Goal: Information Seeking & Learning: Find specific fact

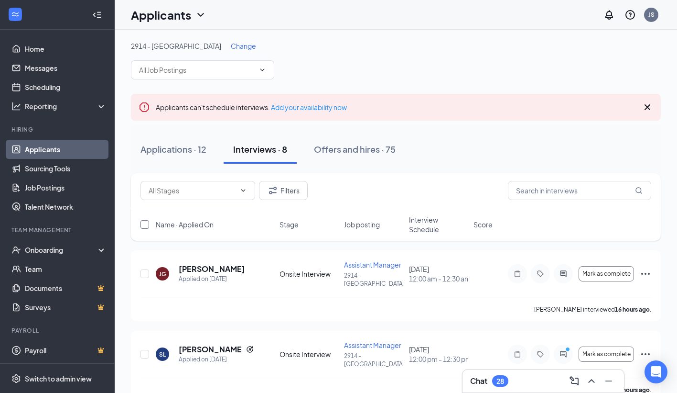
click at [145, 221] on input "checkbox" at bounding box center [145, 224] width 9 height 9
checkbox input "true"
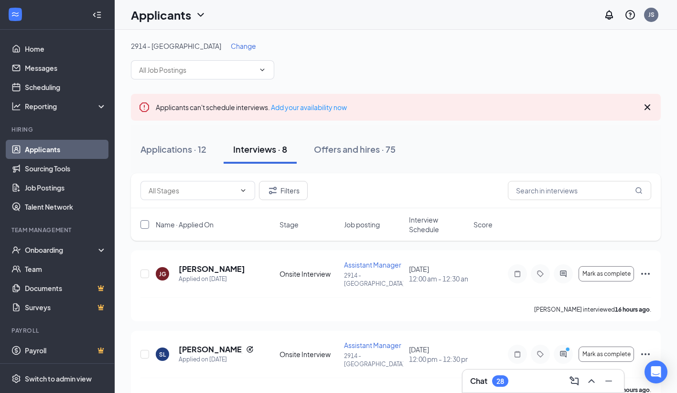
checkbox input "true"
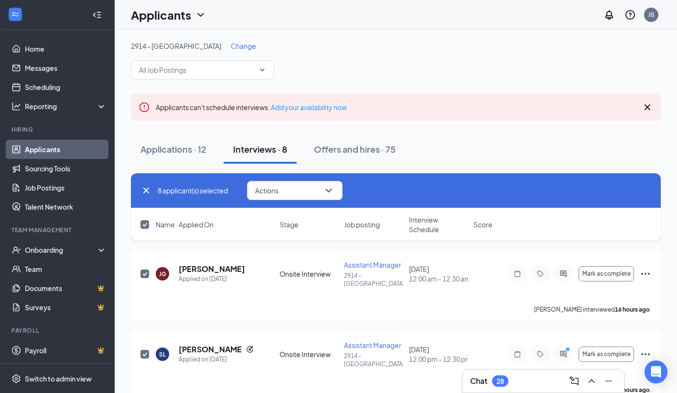
click at [146, 226] on input "checkbox" at bounding box center [145, 224] width 9 height 9
checkbox input "false"
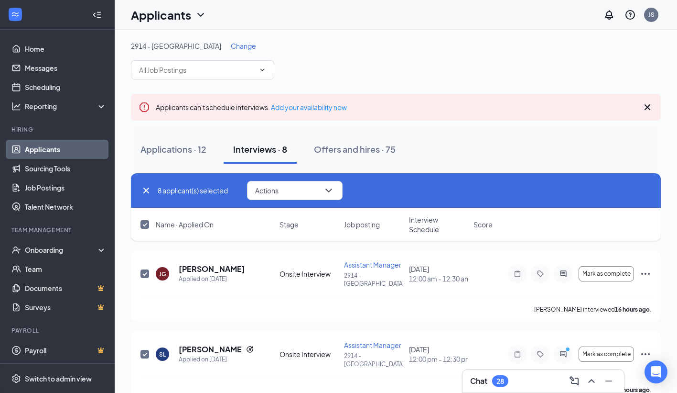
checkbox input "false"
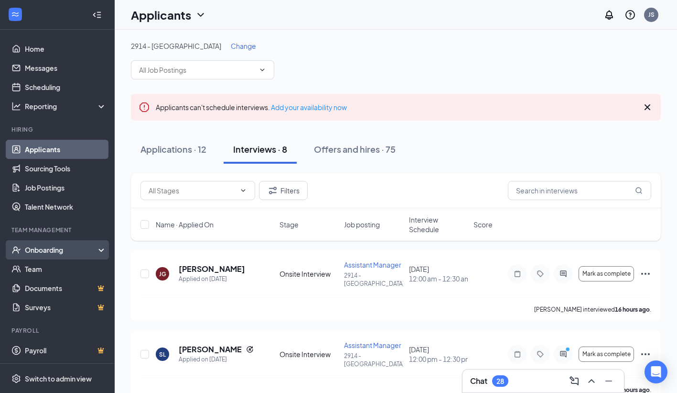
click at [49, 249] on div "Onboarding" at bounding box center [62, 250] width 74 height 10
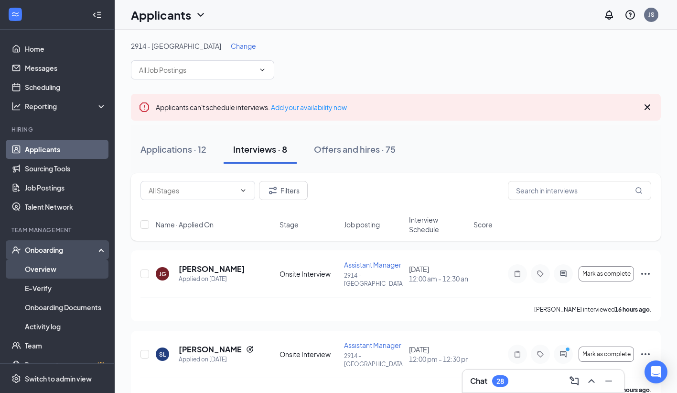
click at [51, 270] on link "Overview" at bounding box center [66, 268] width 82 height 19
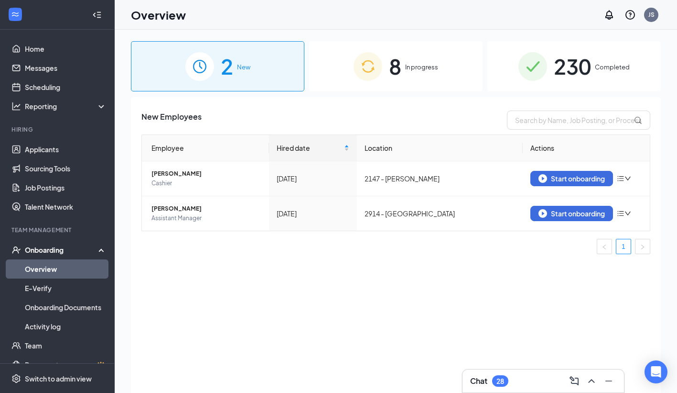
click at [584, 66] on span "230" at bounding box center [572, 66] width 37 height 33
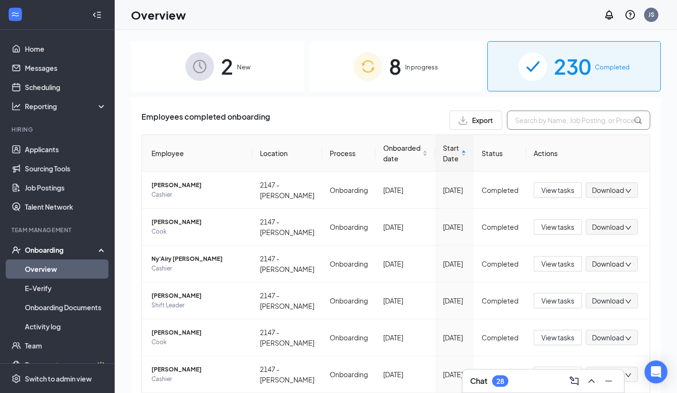
click at [512, 122] on input "text" at bounding box center [578, 119] width 143 height 19
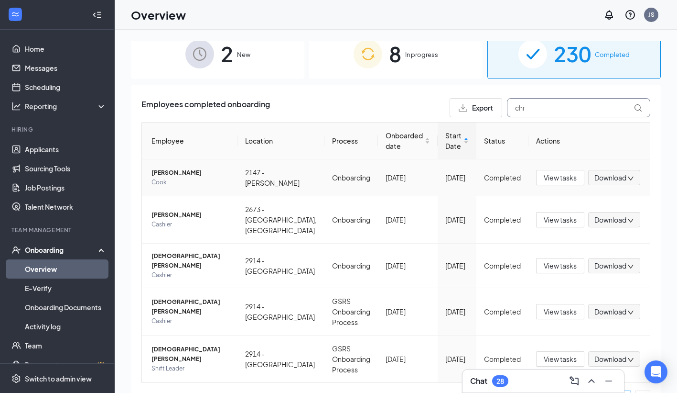
scroll to position [28, 0]
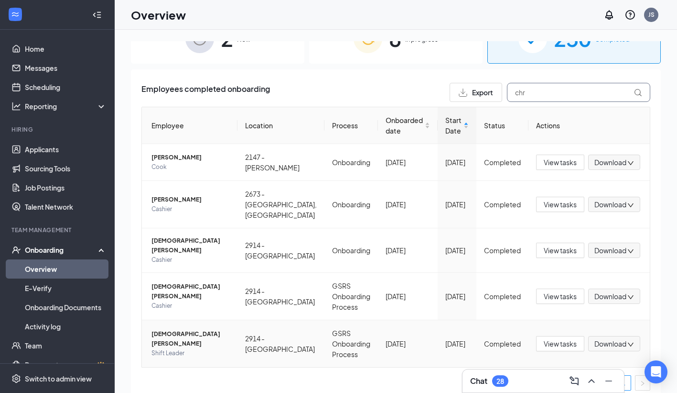
type input "chr"
click at [230, 348] on span "Shift Leader" at bounding box center [191, 353] width 78 height 10
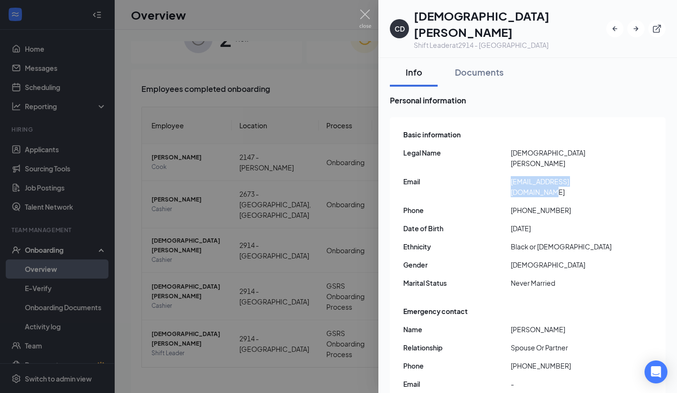
drag, startPoint x: 609, startPoint y: 154, endPoint x: 513, endPoint y: 158, distance: 96.7
click at [513, 176] on span "[EMAIL_ADDRESS][DOMAIN_NAME]" at bounding box center [565, 186] width 108 height 21
copy span "[EMAIL_ADDRESS][DOMAIN_NAME]"
click at [224, 218] on div at bounding box center [338, 196] width 677 height 393
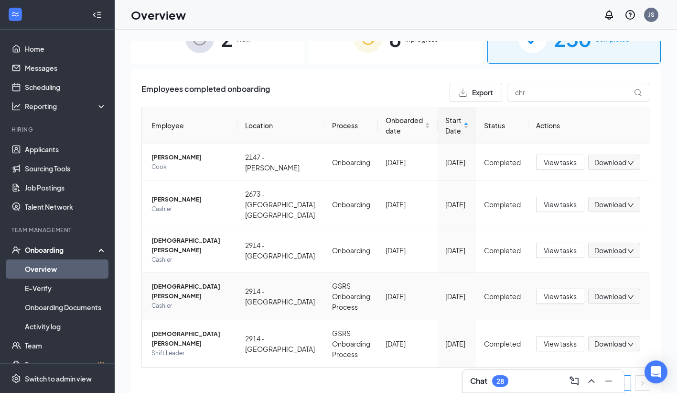
click at [218, 284] on span "[DEMOGRAPHIC_DATA][PERSON_NAME]" at bounding box center [191, 291] width 78 height 19
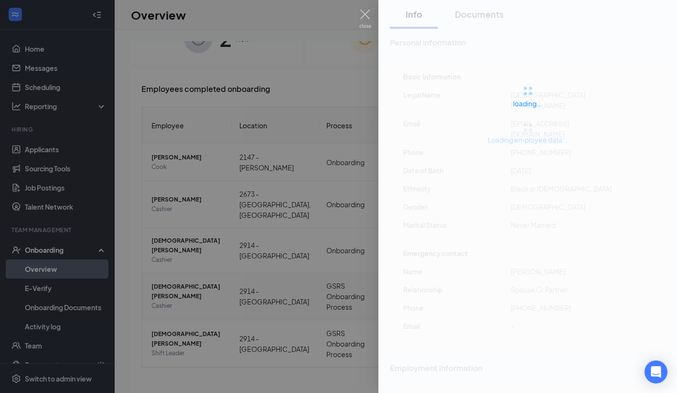
click at [218, 284] on div at bounding box center [338, 196] width 677 height 393
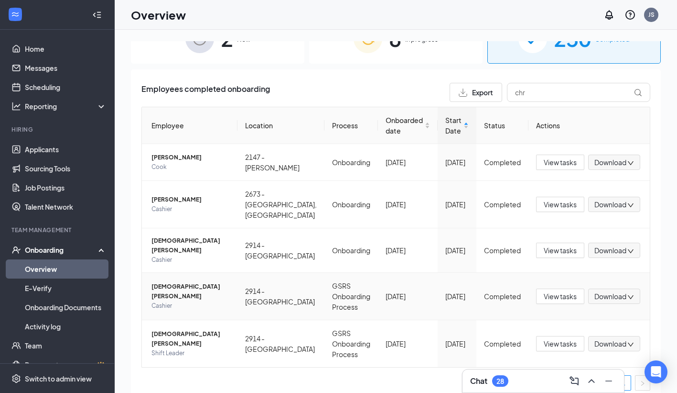
click at [160, 301] on span "Cashier" at bounding box center [191, 306] width 78 height 10
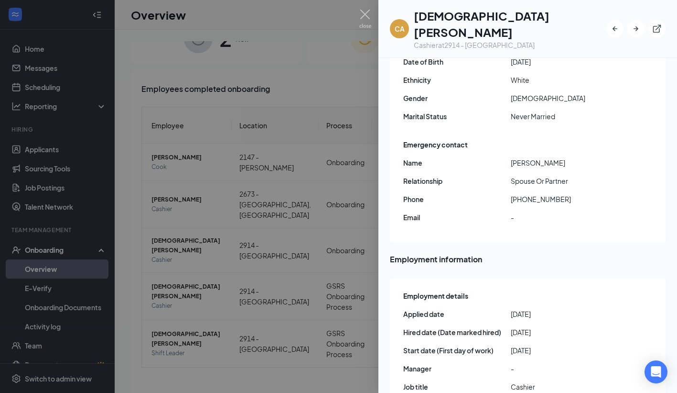
scroll to position [191, 0]
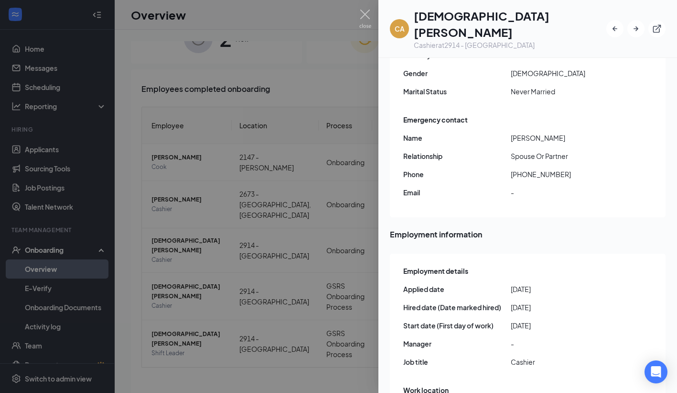
click at [334, 275] on div at bounding box center [338, 196] width 677 height 393
